Goal: Task Accomplishment & Management: Manage account settings

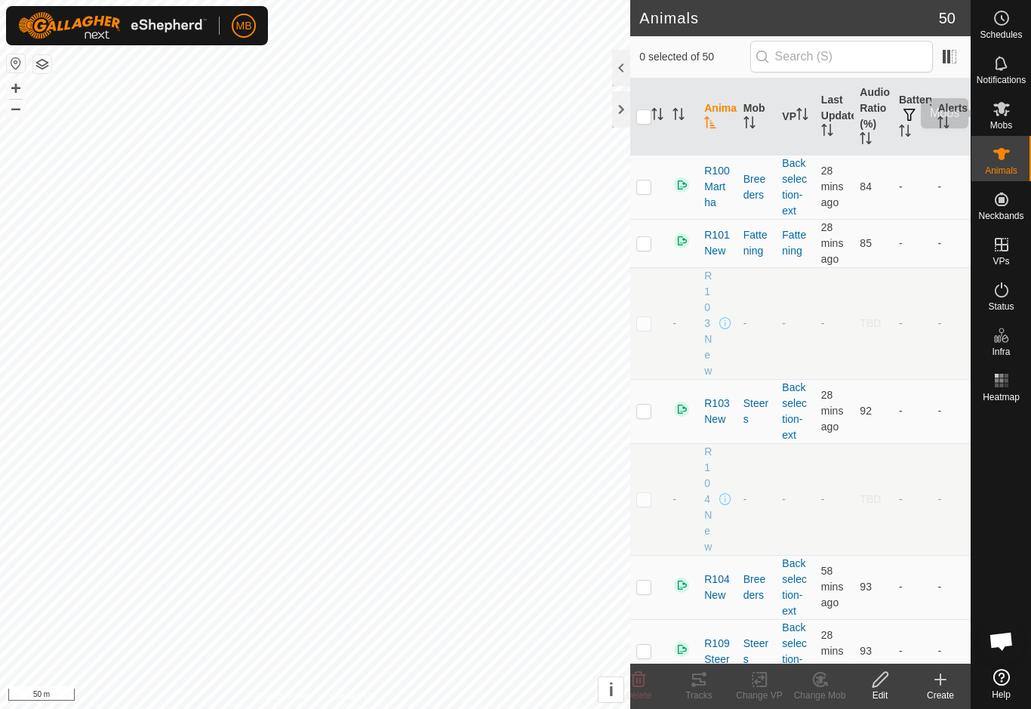
click at [1019, 109] on div "Mobs" at bounding box center [1001, 113] width 60 height 45
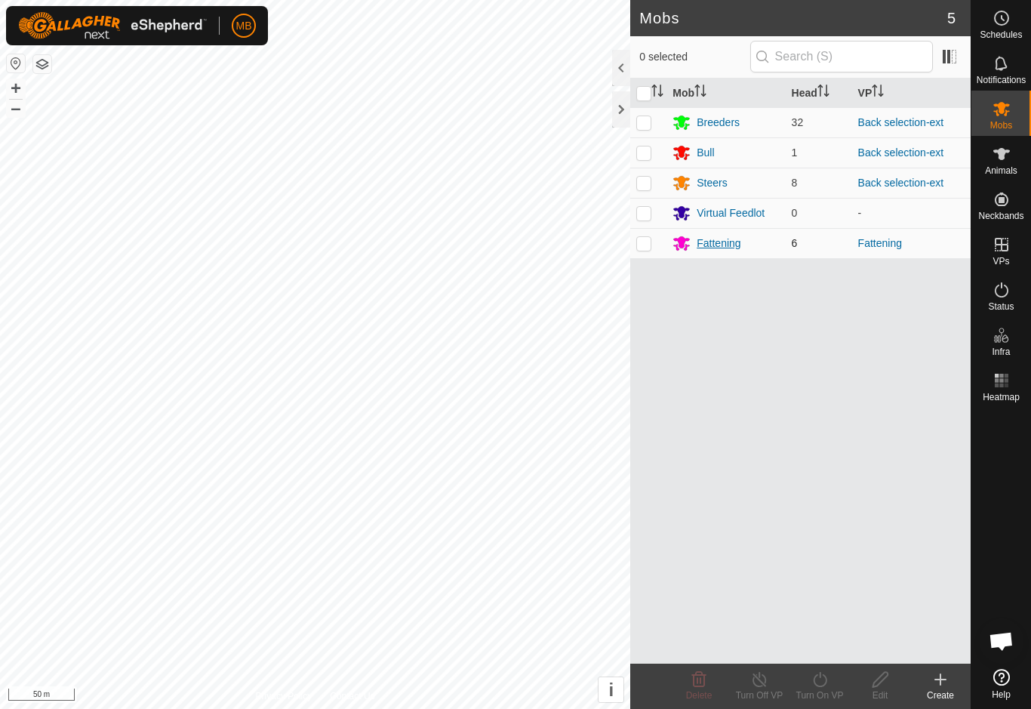
click at [730, 244] on div "Fattening" at bounding box center [718, 243] width 44 height 16
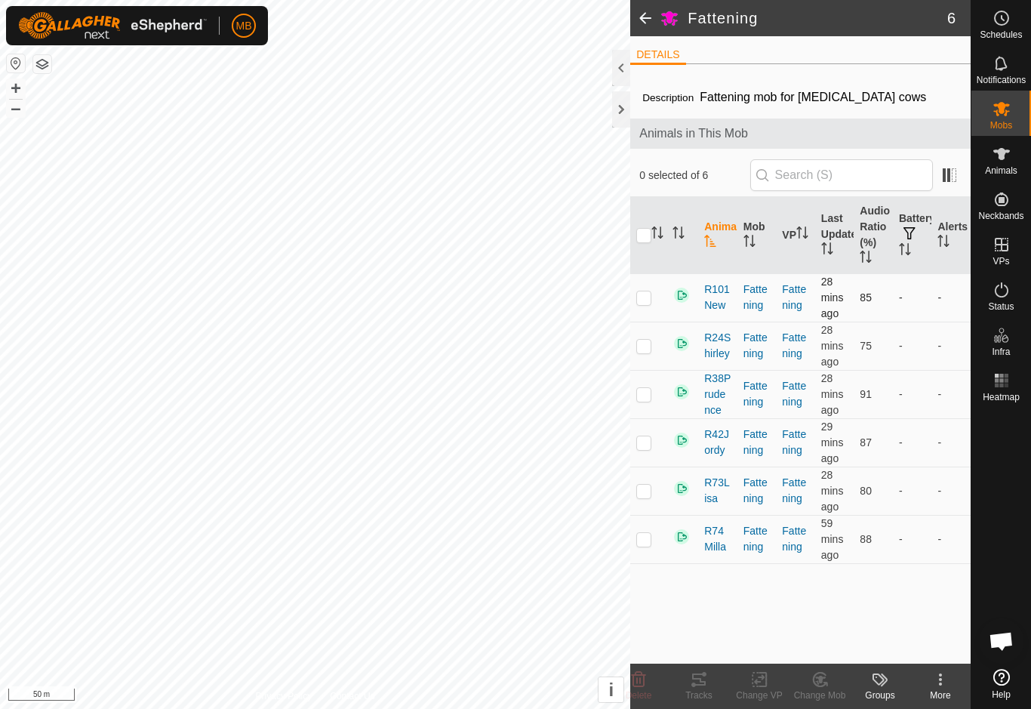
click at [652, 306] on td at bounding box center [648, 297] width 36 height 48
checkbox input "true"
click at [650, 360] on td at bounding box center [648, 345] width 36 height 48
checkbox input "true"
click at [652, 400] on td at bounding box center [648, 394] width 36 height 48
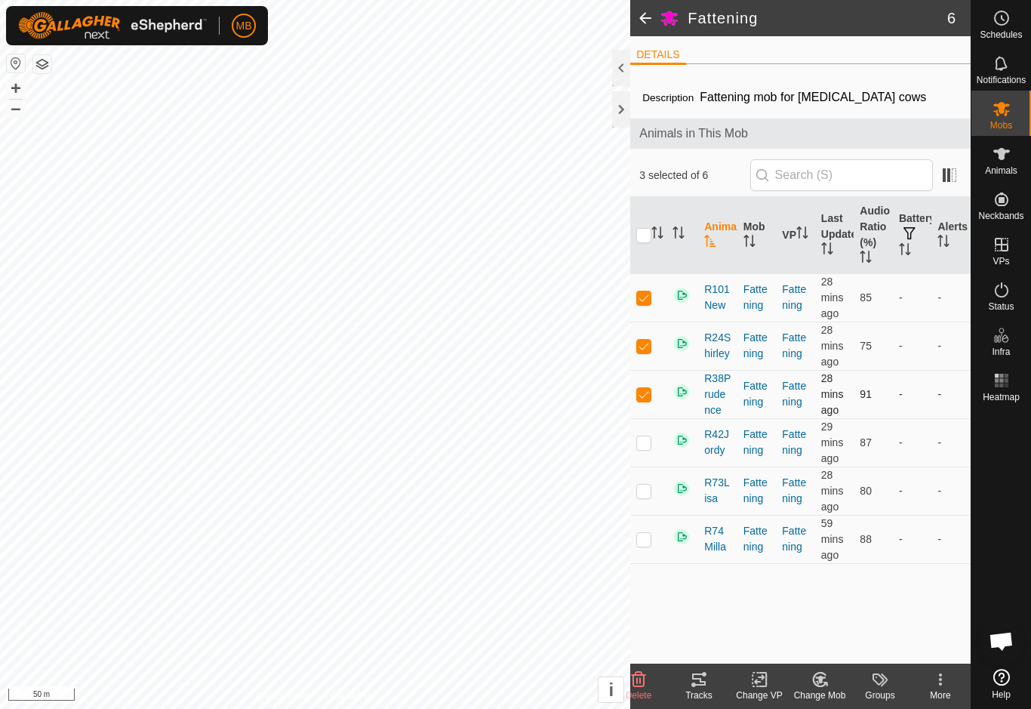
click at [647, 409] on td at bounding box center [648, 394] width 36 height 48
checkbox input "false"
click at [653, 353] on td at bounding box center [648, 345] width 36 height 48
checkbox input "false"
click at [643, 302] on p-checkbox at bounding box center [643, 297] width 15 height 12
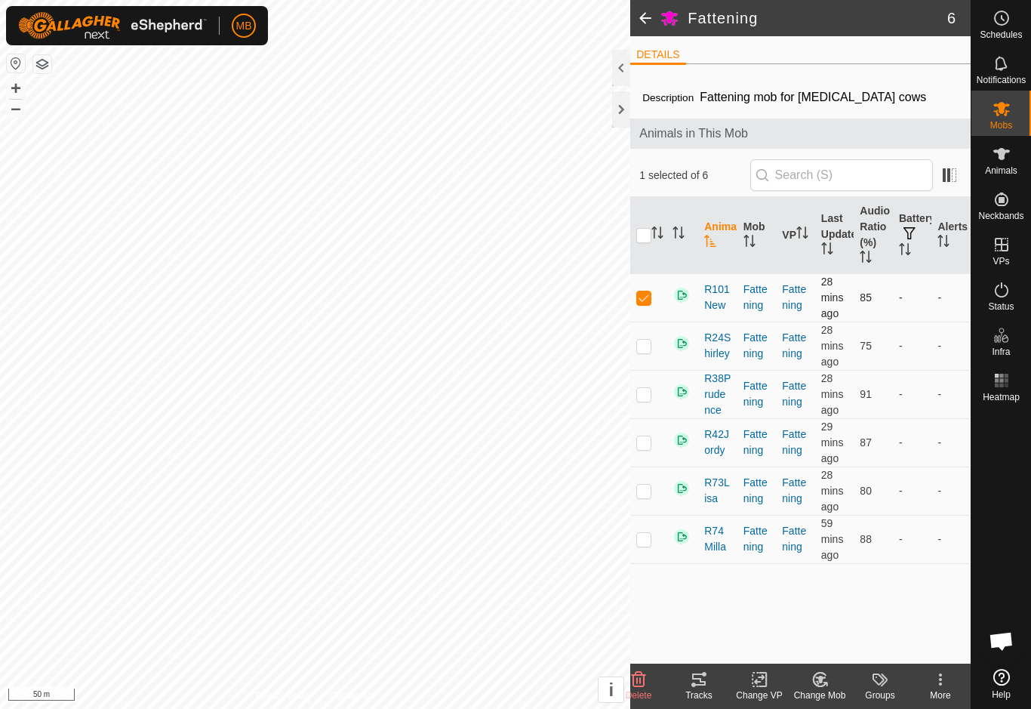
checkbox input "false"
click at [645, 397] on p-checkbox at bounding box center [643, 394] width 15 height 12
checkbox input "true"
click at [644, 459] on td at bounding box center [648, 442] width 36 height 48
checkbox input "true"
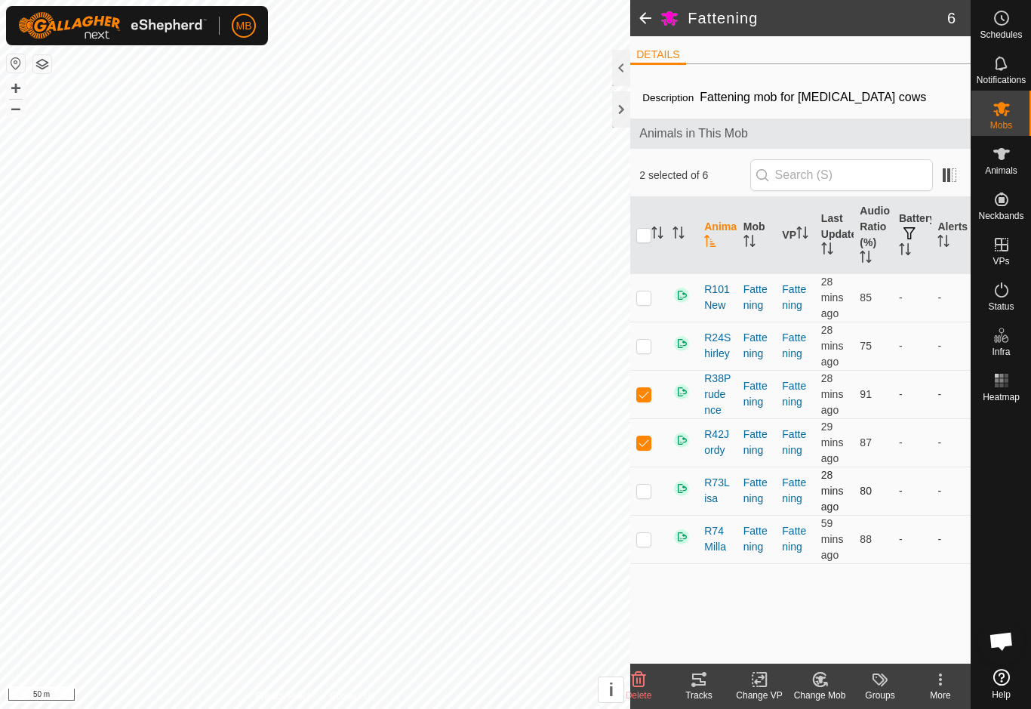
click at [654, 506] on td at bounding box center [648, 490] width 36 height 48
checkbox input "true"
click at [647, 556] on td at bounding box center [648, 539] width 36 height 48
click at [655, 553] on td at bounding box center [648, 539] width 36 height 48
checkbox input "false"
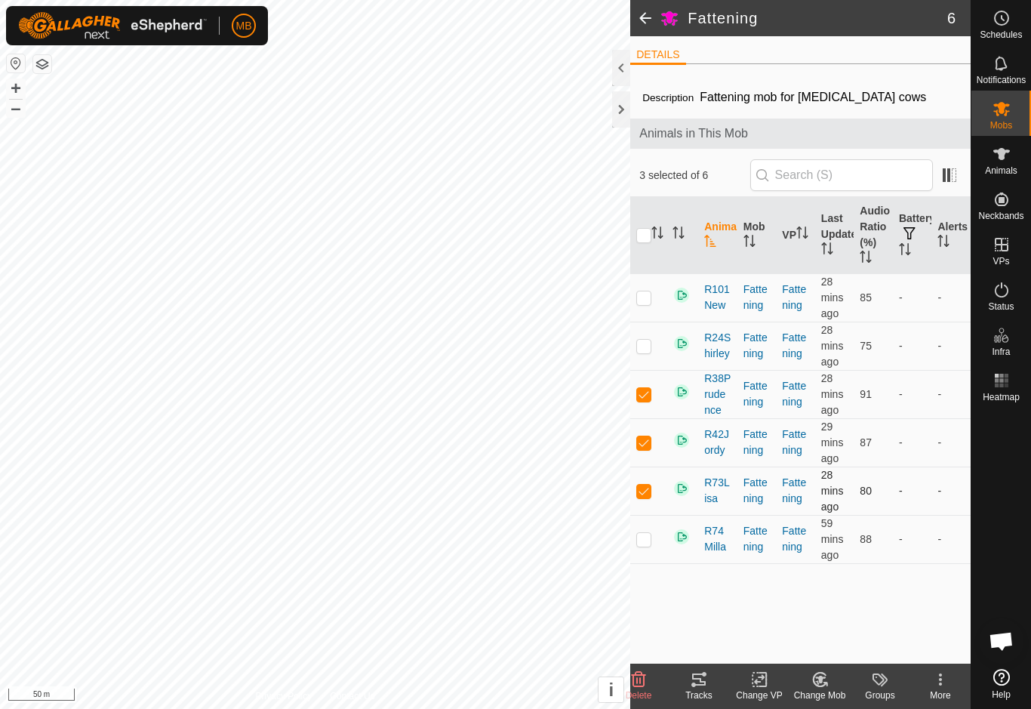
click at [650, 503] on td at bounding box center [648, 490] width 36 height 48
checkbox input "false"
click at [653, 452] on td at bounding box center [648, 442] width 36 height 48
click at [644, 446] on p-checkbox at bounding box center [643, 442] width 15 height 12
checkbox input "true"
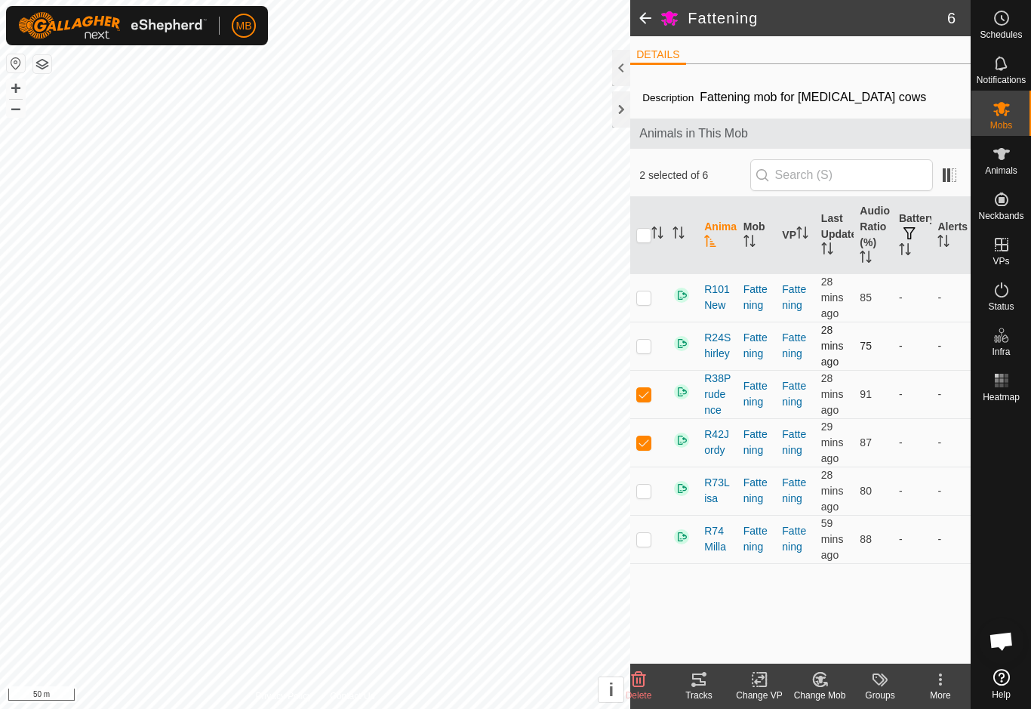
click at [646, 358] on td at bounding box center [648, 345] width 36 height 48
click at [653, 361] on td at bounding box center [648, 345] width 36 height 48
checkbox input "false"
click at [647, 398] on p-checkbox at bounding box center [643, 394] width 15 height 12
checkbox input "false"
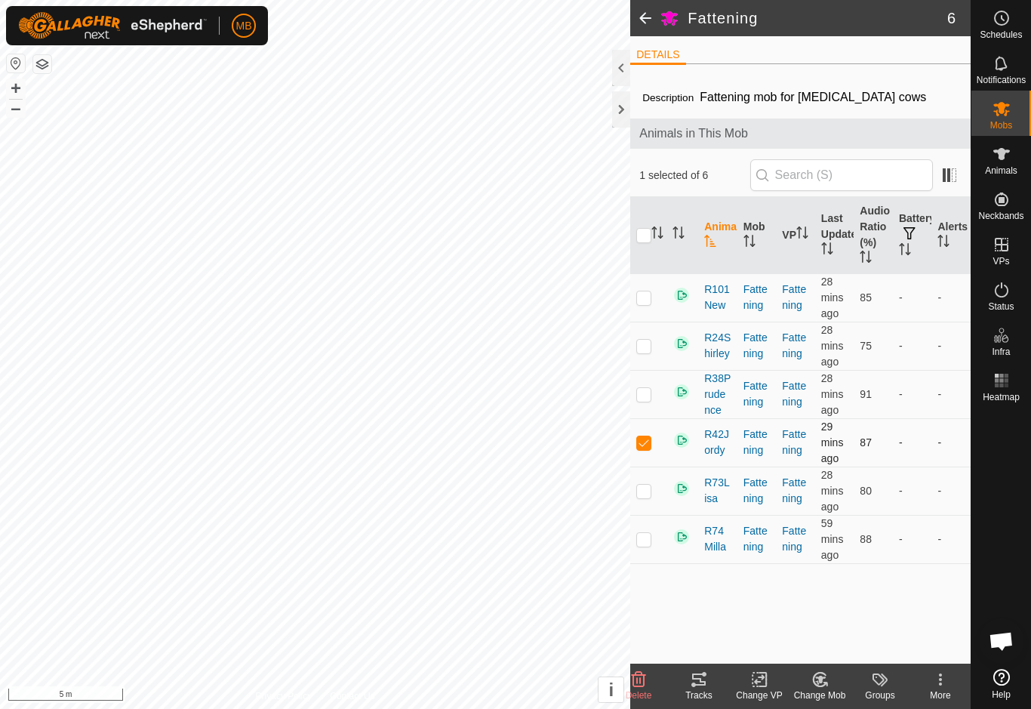
click at [652, 456] on td at bounding box center [648, 442] width 36 height 48
click at [653, 447] on td at bounding box center [648, 442] width 36 height 48
click at [644, 447] on p-checkbox at bounding box center [643, 442] width 15 height 12
checkbox input "false"
click at [655, 405] on td at bounding box center [648, 394] width 36 height 48
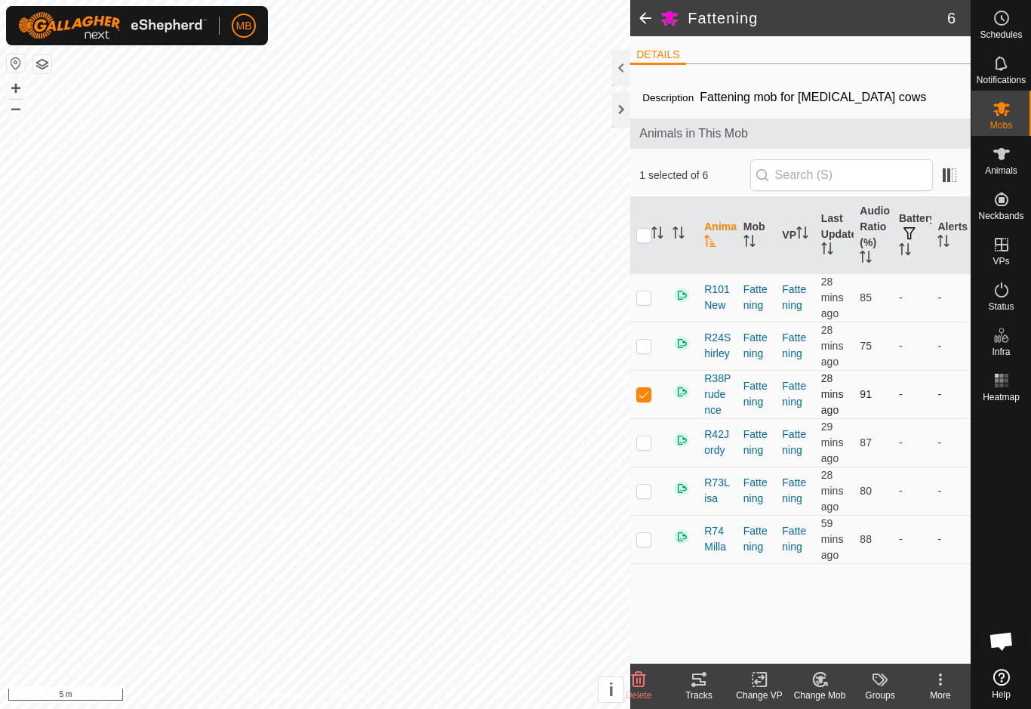
click at [651, 402] on td at bounding box center [648, 394] width 36 height 48
checkbox input "false"
click at [656, 356] on td at bounding box center [648, 345] width 36 height 48
click at [653, 358] on td at bounding box center [648, 345] width 36 height 48
checkbox input "false"
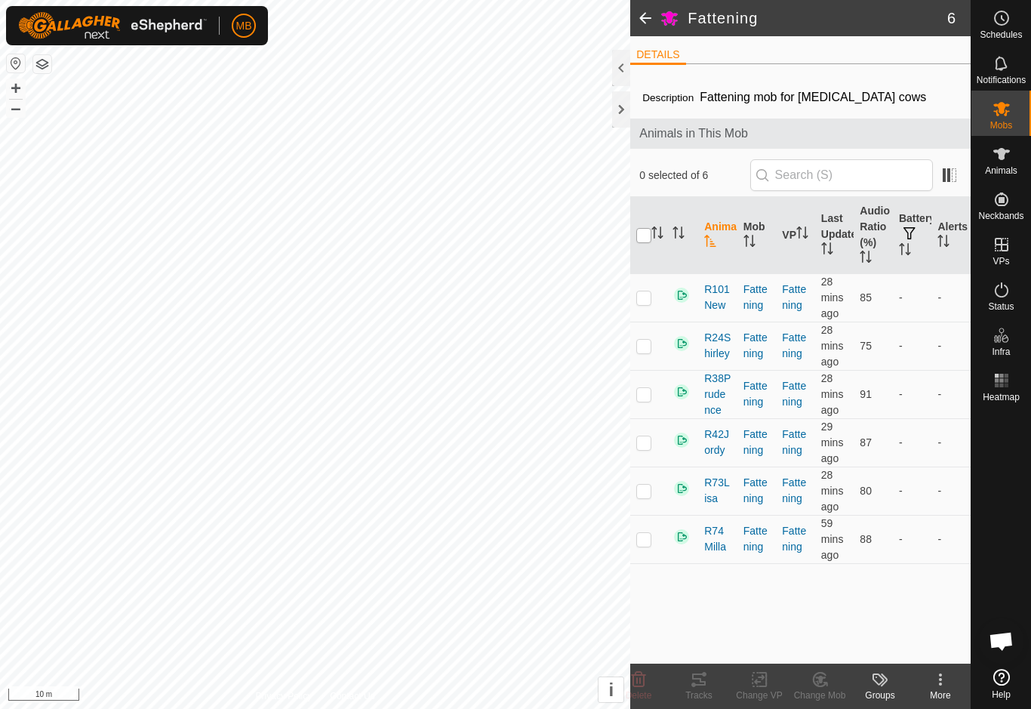
click at [639, 242] on input "checkbox" at bounding box center [643, 235] width 15 height 15
checkbox input "true"
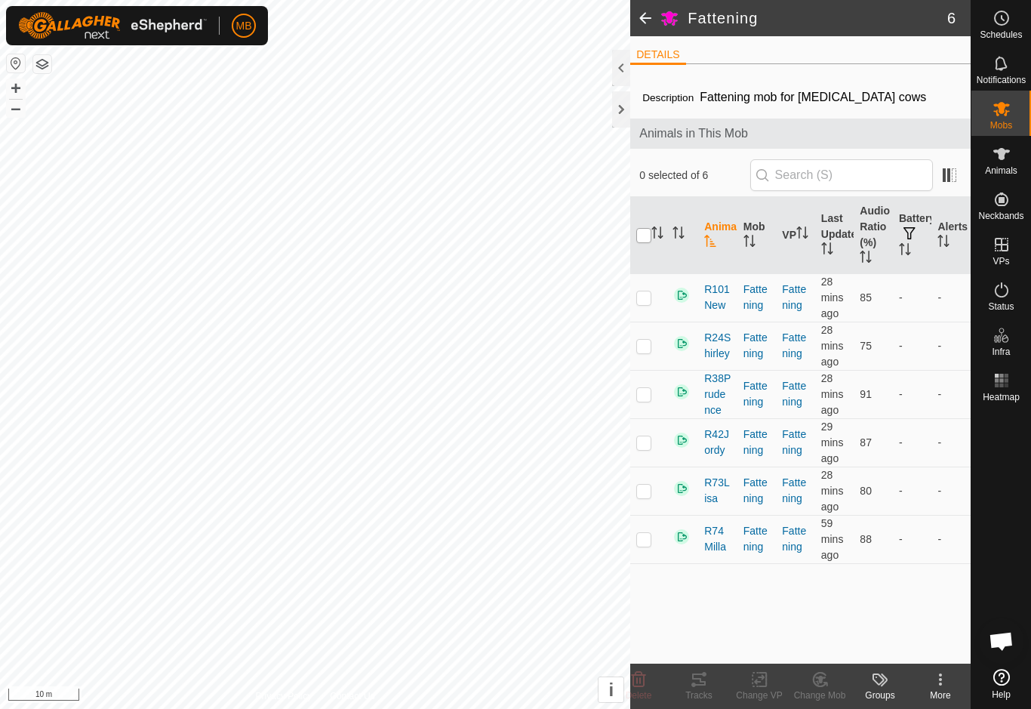
checkbox input "true"
click at [642, 353] on td at bounding box center [648, 345] width 36 height 48
checkbox input "true"
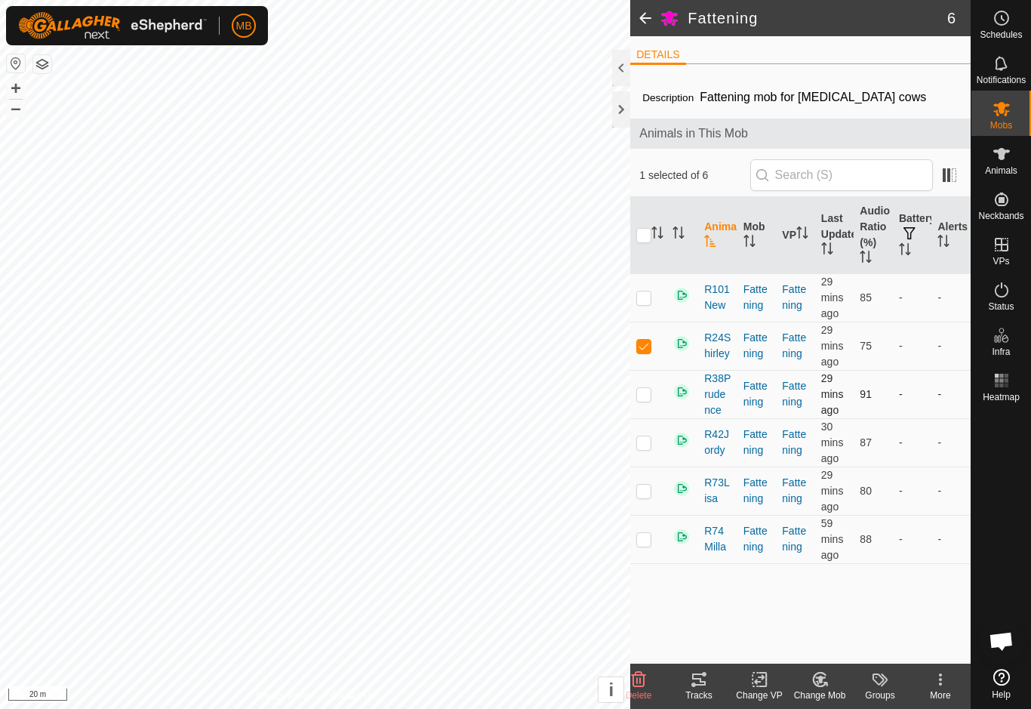
click at [650, 395] on p-checkbox at bounding box center [643, 394] width 15 height 12
checkbox input "true"
click at [653, 442] on td at bounding box center [648, 442] width 36 height 48
click at [653, 444] on td at bounding box center [648, 442] width 36 height 48
checkbox input "false"
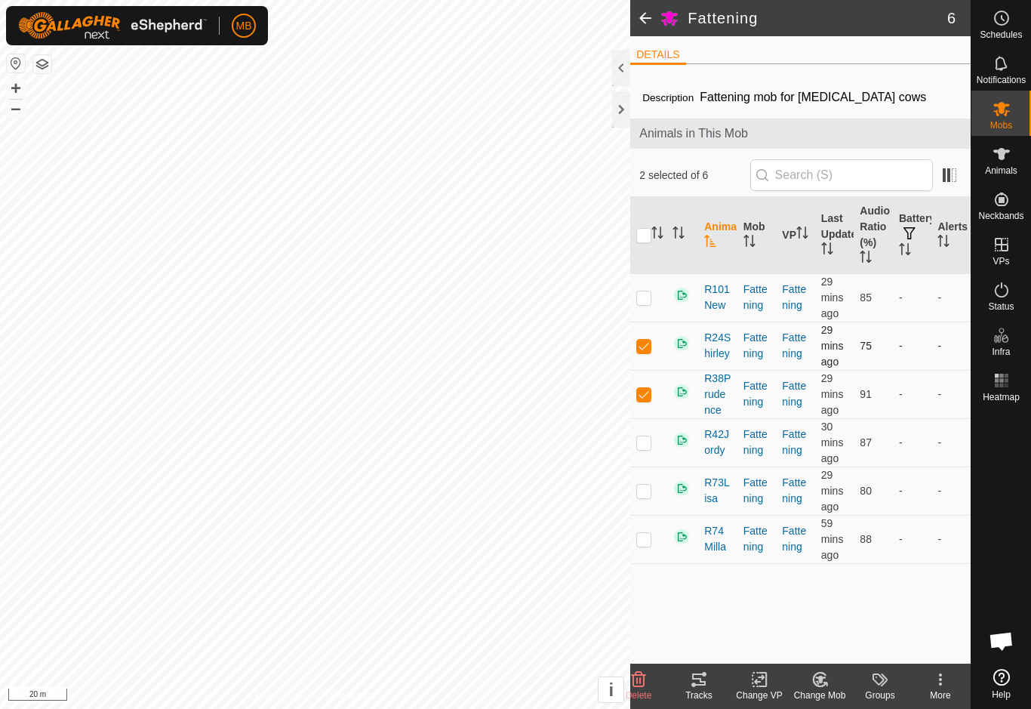
click at [656, 348] on td at bounding box center [648, 345] width 36 height 48
checkbox input "false"
click at [648, 402] on td at bounding box center [648, 394] width 36 height 48
checkbox input "false"
click at [652, 356] on td at bounding box center [648, 345] width 36 height 48
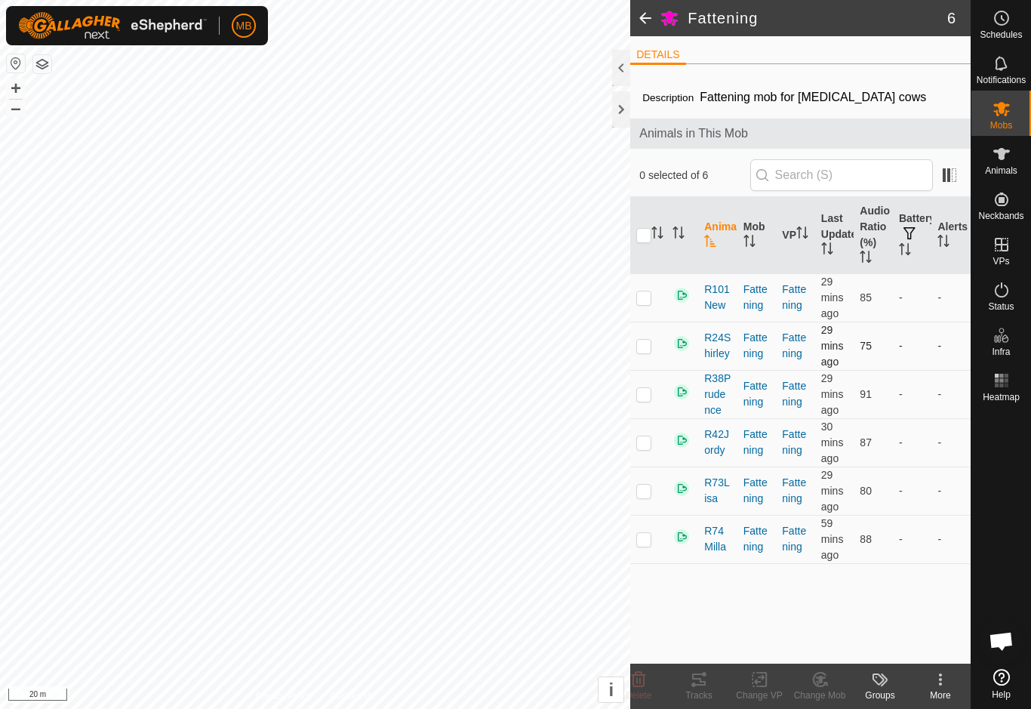
checkbox input "true"
click at [649, 404] on td at bounding box center [648, 394] width 36 height 48
click at [644, 397] on p-checkbox at bounding box center [643, 394] width 15 height 12
checkbox input "false"
click at [652, 353] on td at bounding box center [648, 345] width 36 height 48
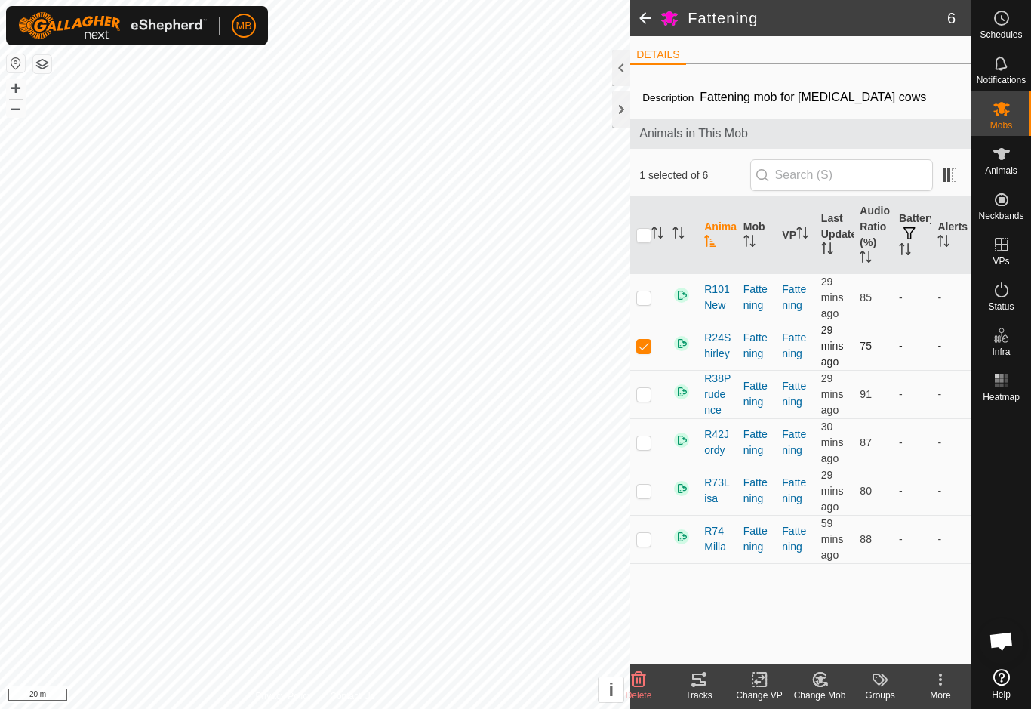
checkbox input "false"
